Goal: Transaction & Acquisition: Purchase product/service

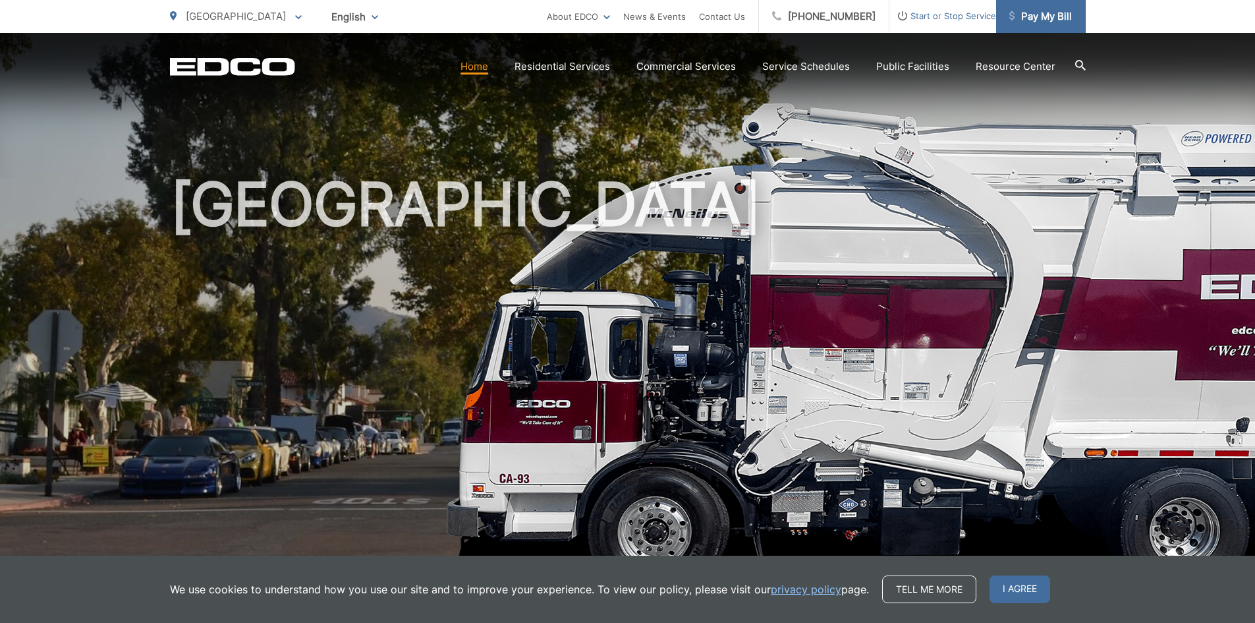
click at [1021, 5] on link "Pay My Bill" at bounding box center [1041, 16] width 90 height 33
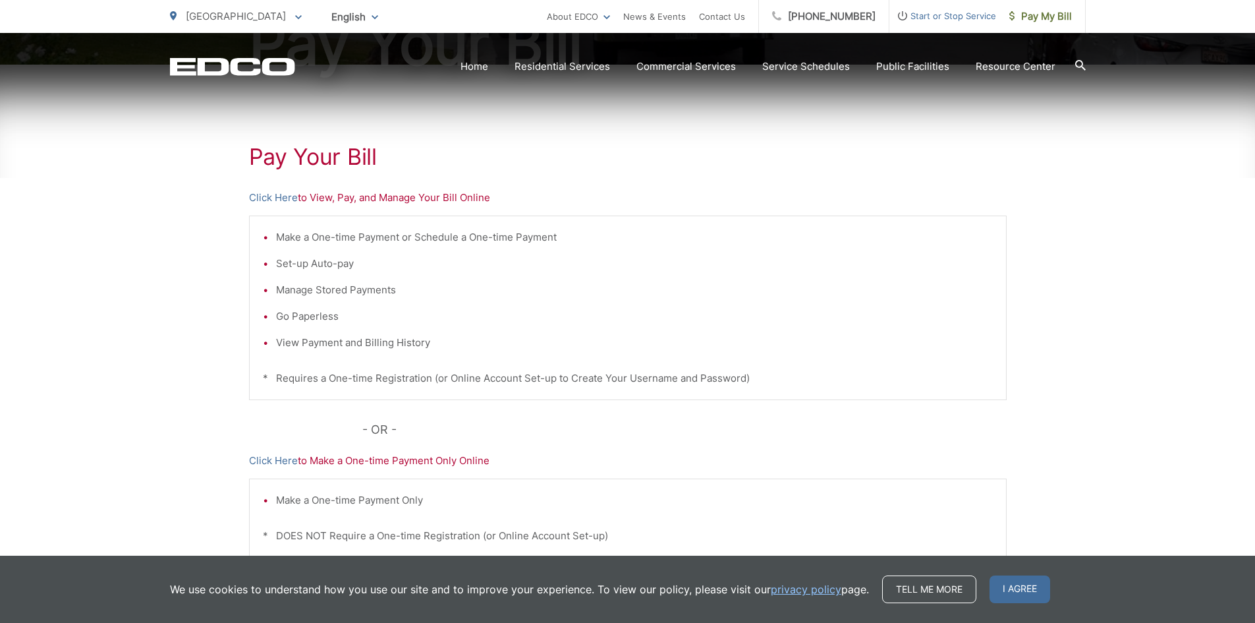
scroll to position [264, 0]
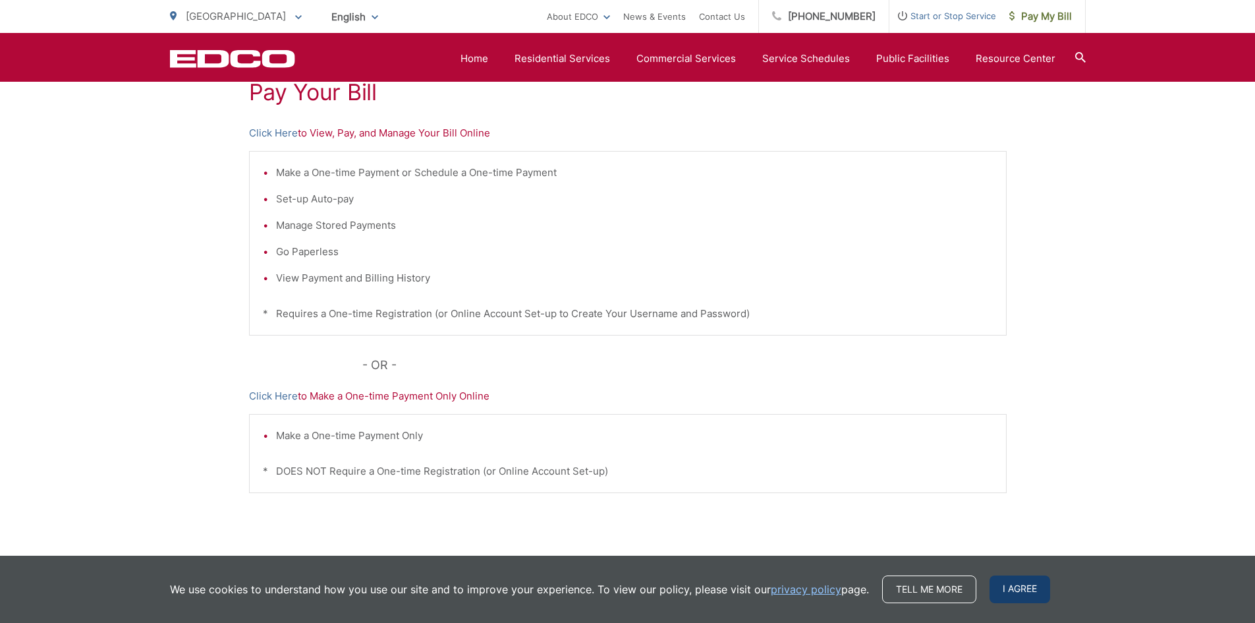
click at [1008, 585] on span "I agree" at bounding box center [1020, 589] width 61 height 28
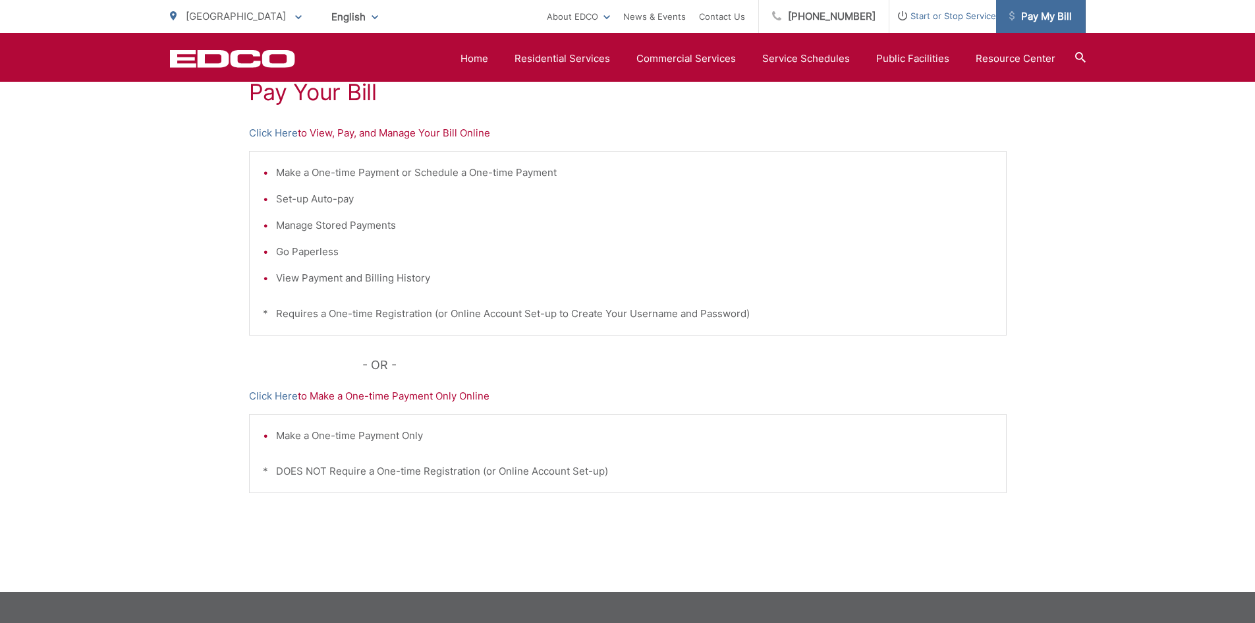
click at [1062, 20] on span "Pay My Bill" at bounding box center [1040, 17] width 63 height 16
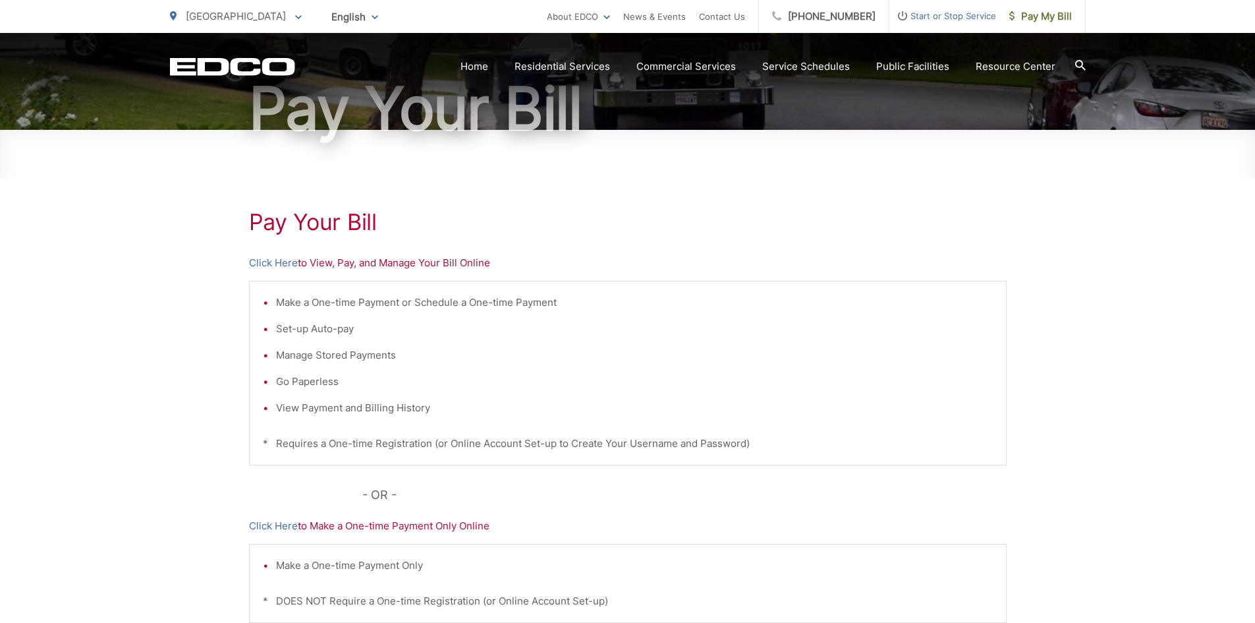
scroll to position [198, 0]
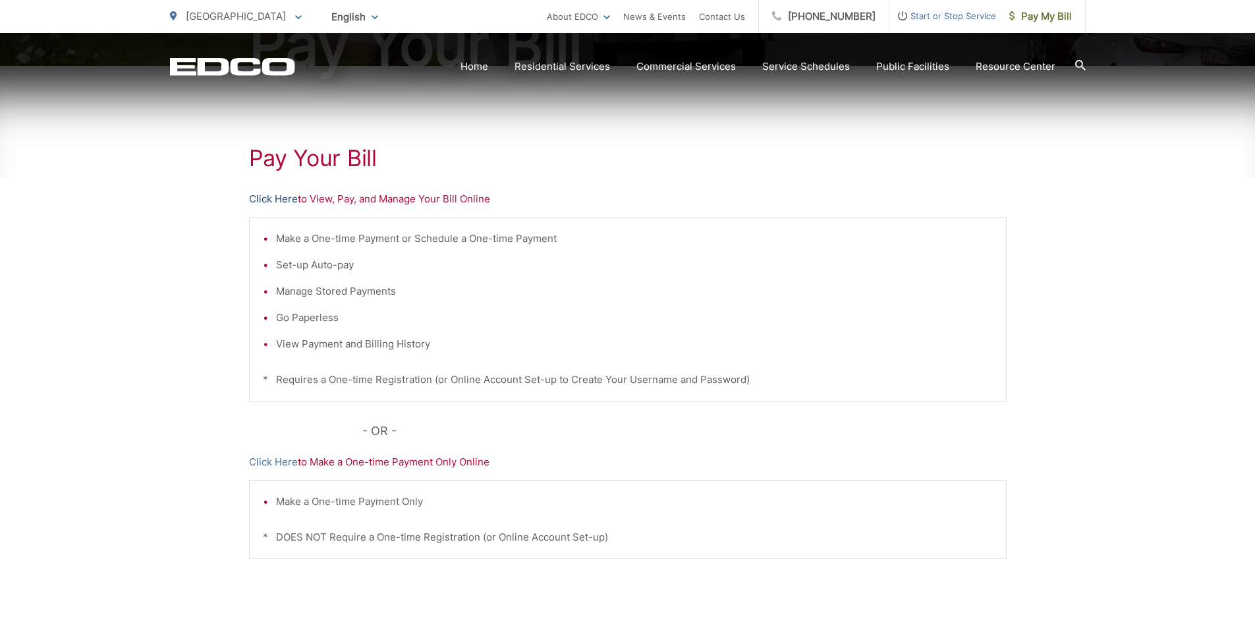
click at [266, 200] on link "Click Here" at bounding box center [273, 199] width 49 height 16
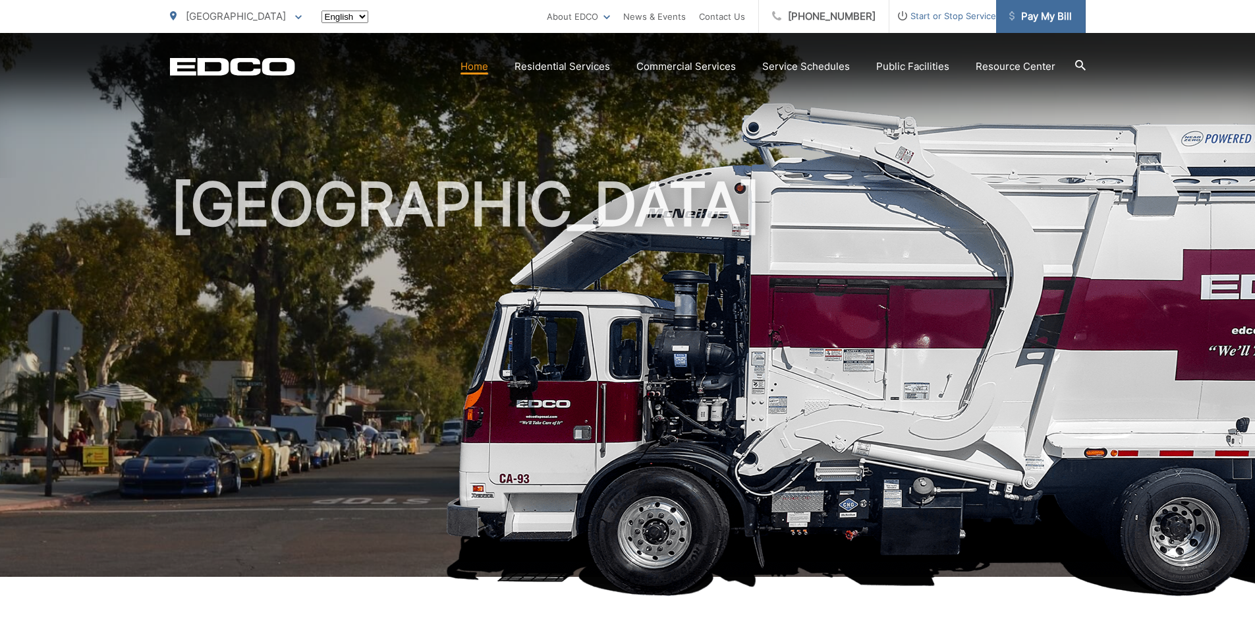
click at [1025, 14] on span "Pay My Bill" at bounding box center [1040, 17] width 63 height 16
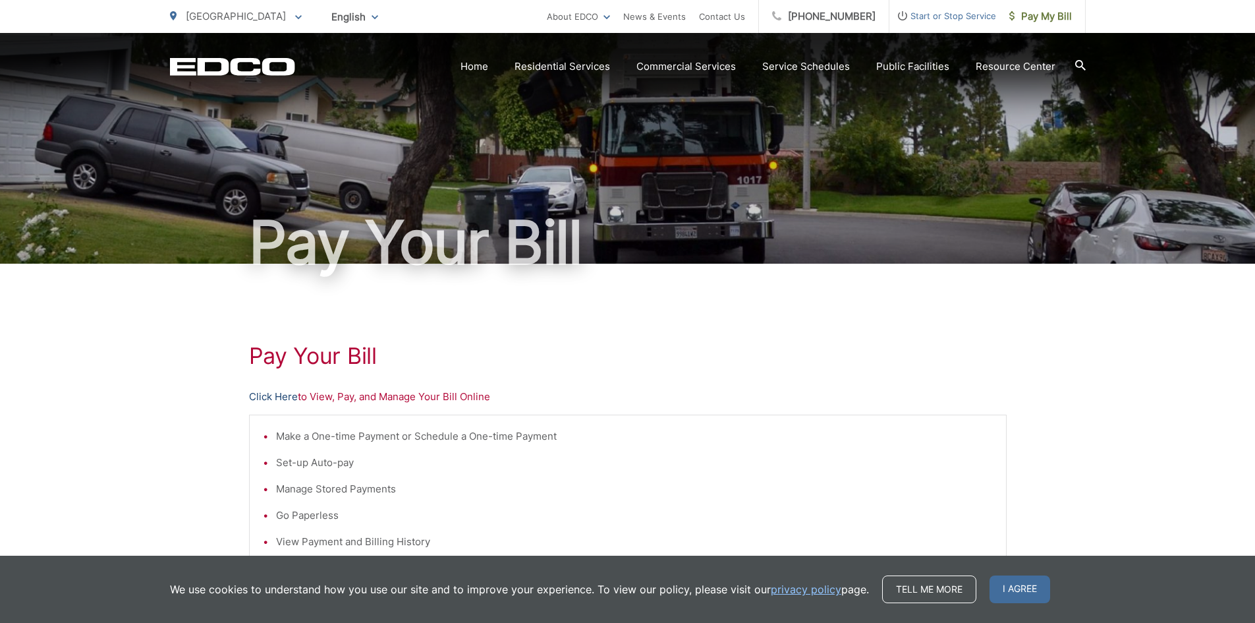
click at [259, 402] on link "Click Here" at bounding box center [273, 397] width 49 height 16
